Goal: Find specific page/section

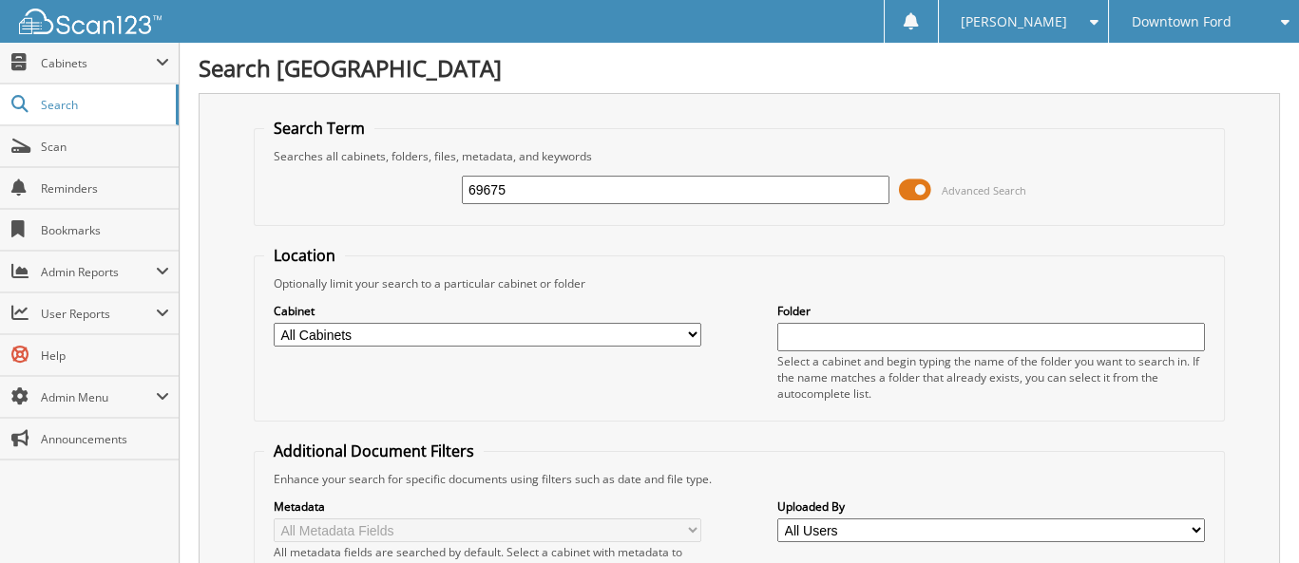
type input "69675"
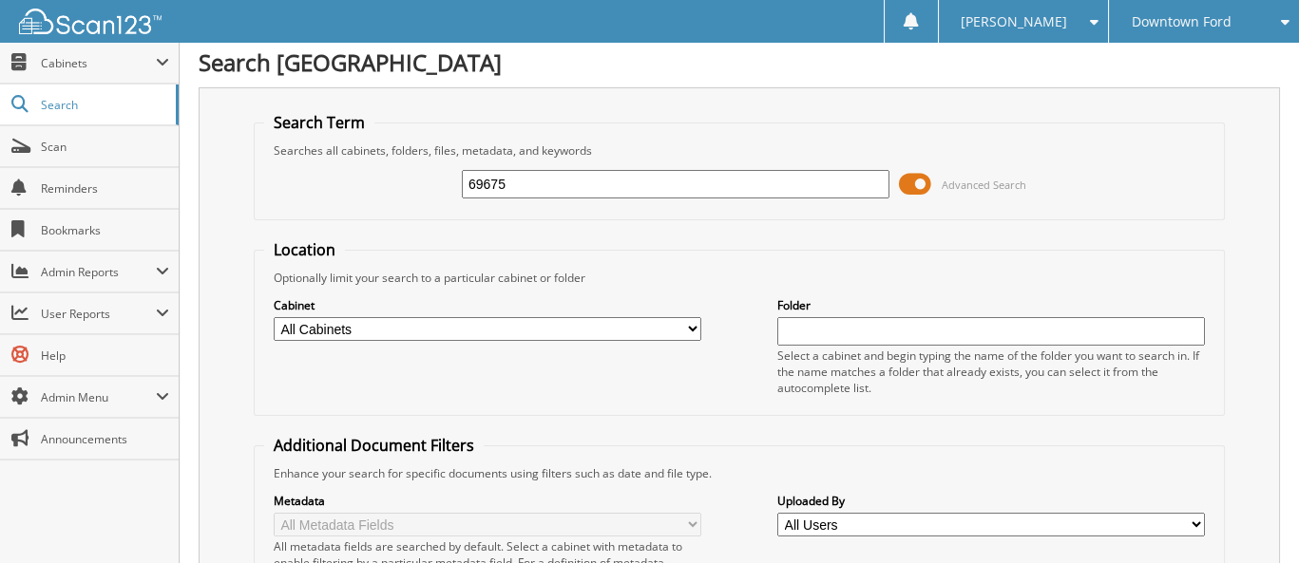
scroll to position [285, 0]
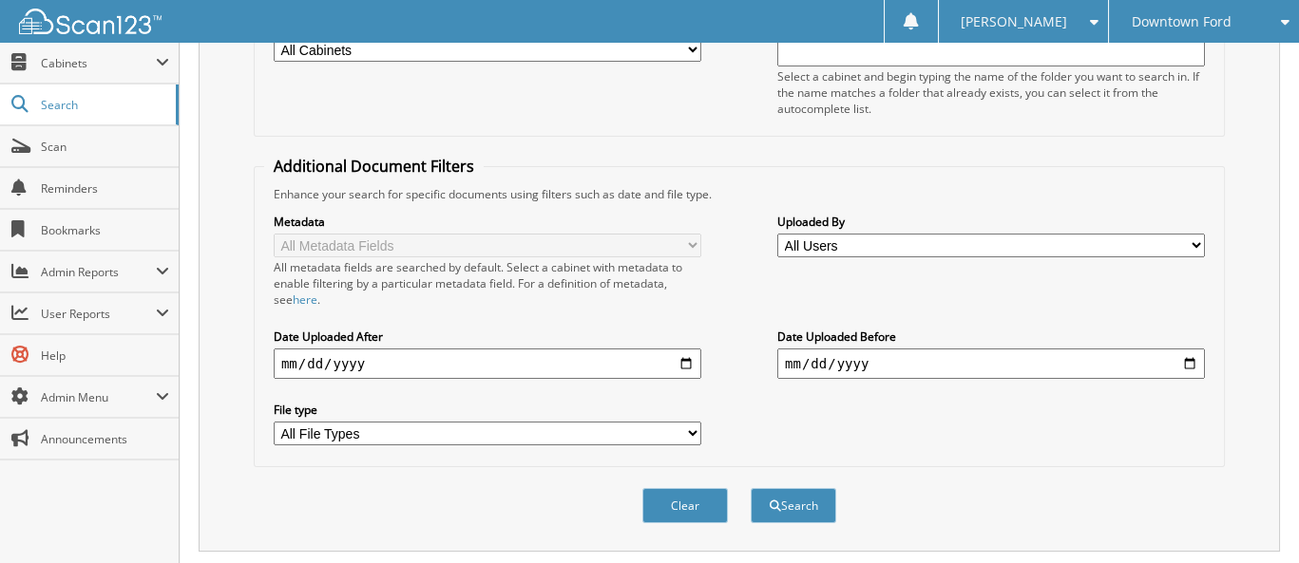
click at [697, 513] on div "Clear" at bounding box center [684, 506] width 89 height 39
click at [696, 499] on button "Clear" at bounding box center [685, 505] width 86 height 35
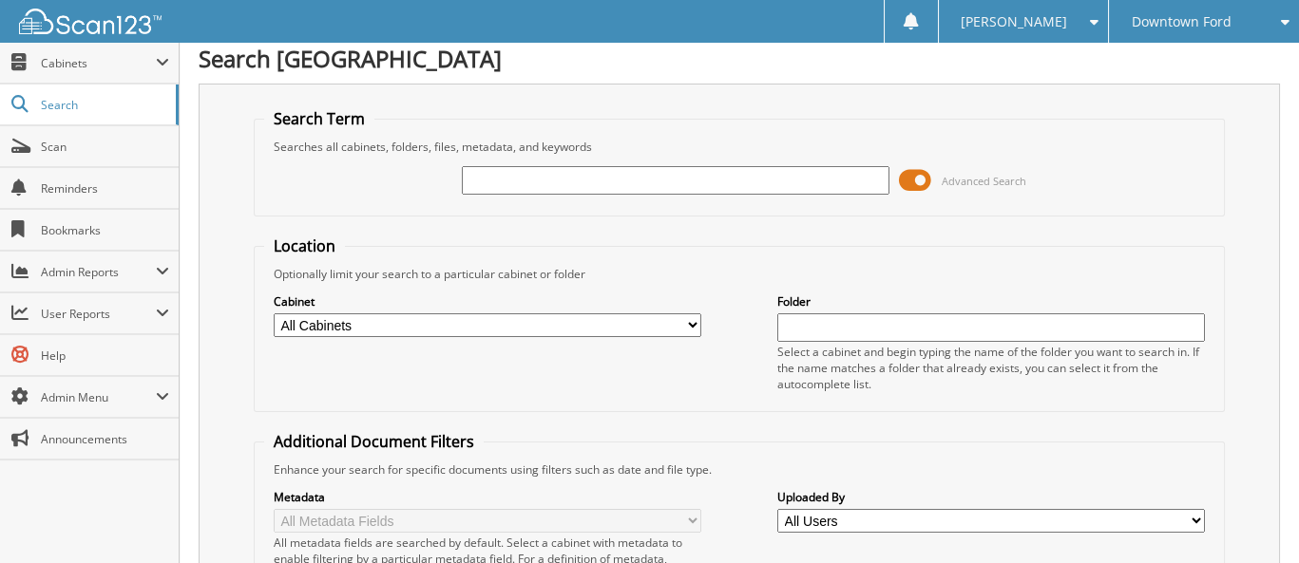
scroll to position [0, 0]
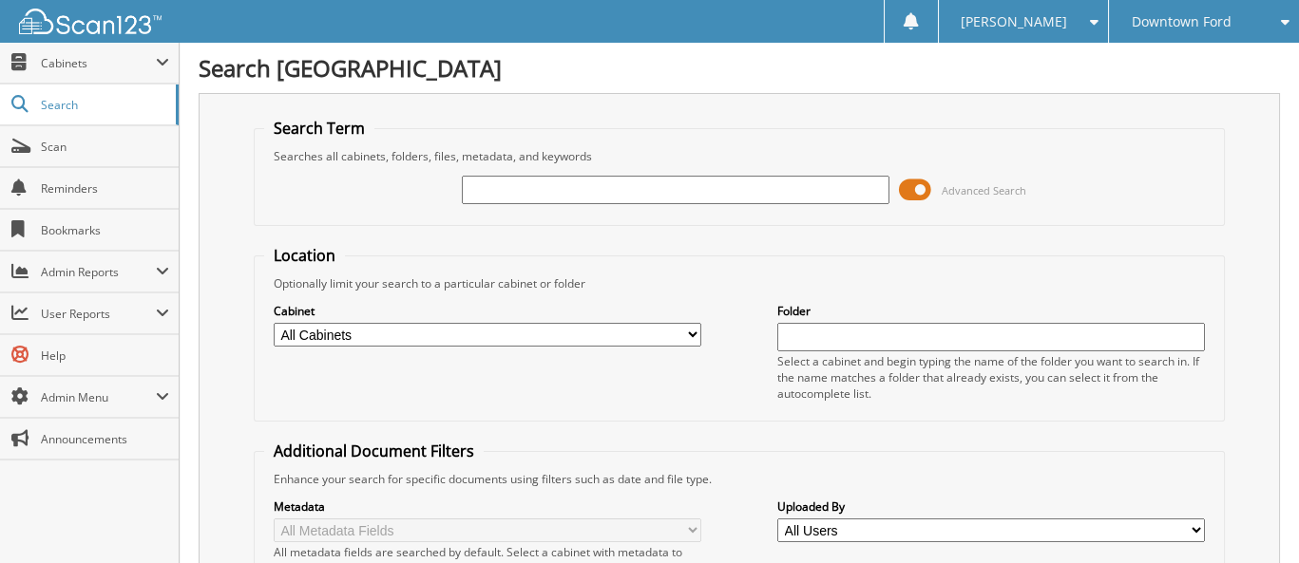
click at [521, 194] on input "text" at bounding box center [676, 190] width 428 height 29
type input "70009"
drag, startPoint x: 470, startPoint y: 186, endPoint x: 606, endPoint y: 208, distance: 137.6
click at [606, 208] on div "70009 Advanced Search" at bounding box center [739, 189] width 950 height 51
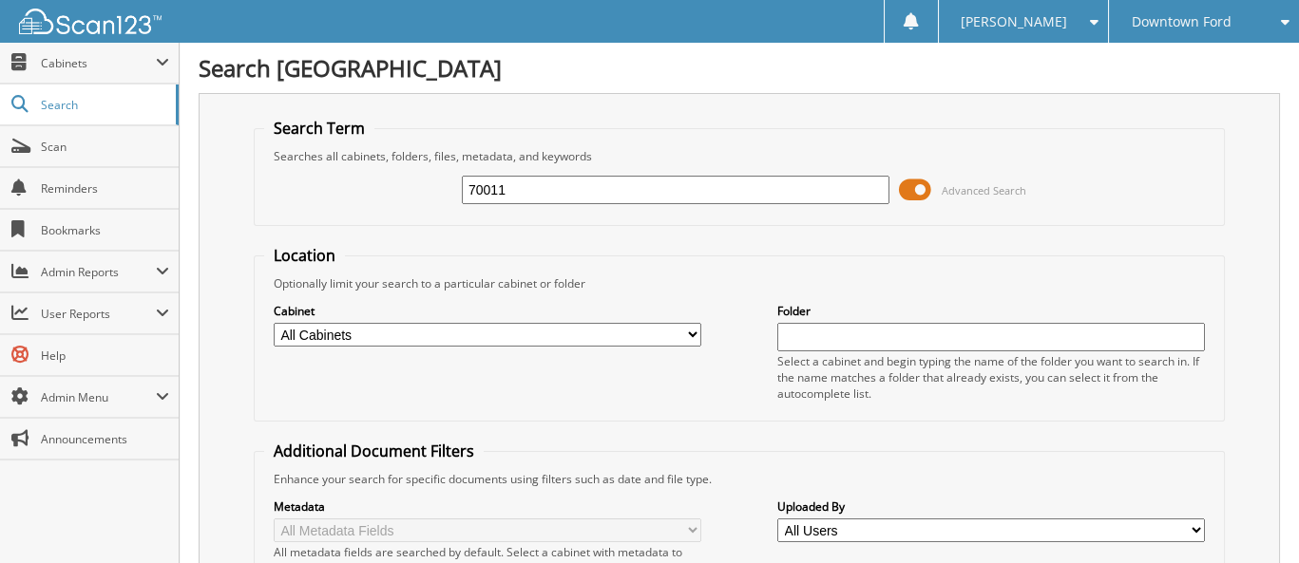
type input "70011"
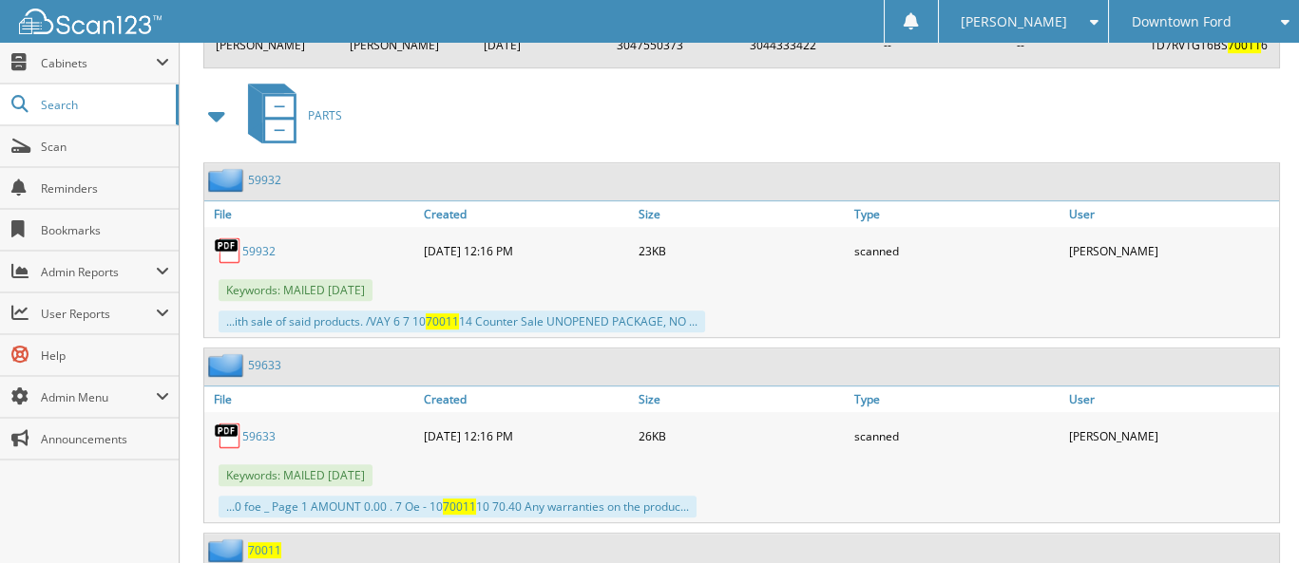
scroll to position [2185, 0]
